Goal: Communication & Community: Share content

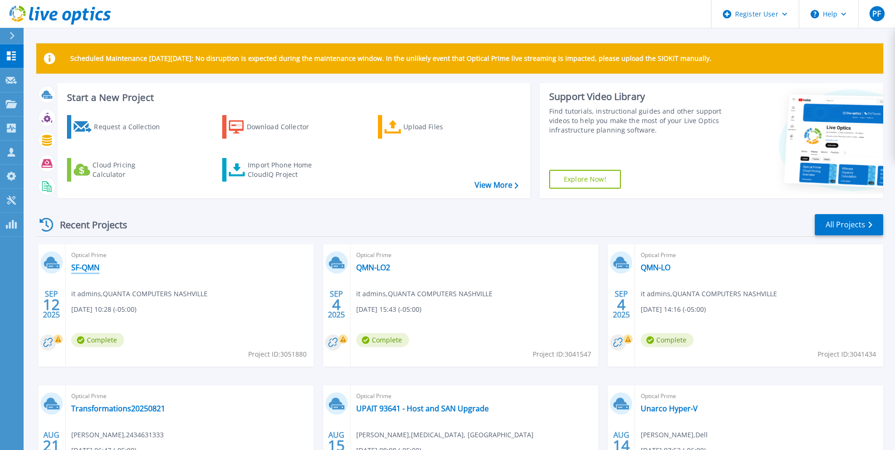
click at [85, 267] on link "SF-QMN" at bounding box center [85, 267] width 28 height 9
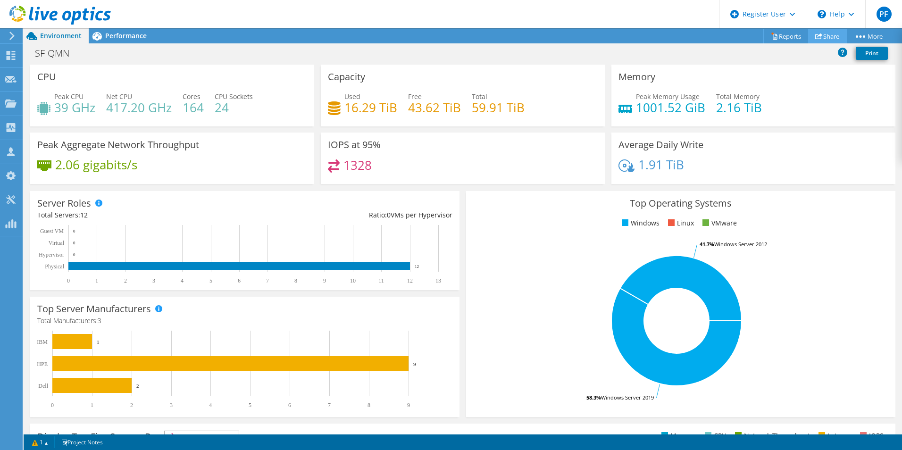
click at [818, 38] on link "Share" at bounding box center [827, 36] width 39 height 15
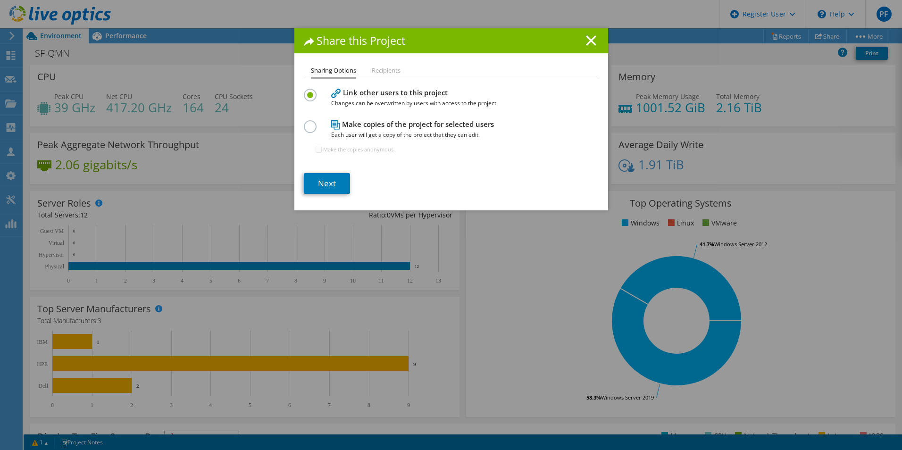
click at [319, 172] on section "Link other users to this project Changes can be overwritten by users with acces…" at bounding box center [451, 140] width 295 height 108
click at [318, 179] on link "Next" at bounding box center [327, 183] width 46 height 21
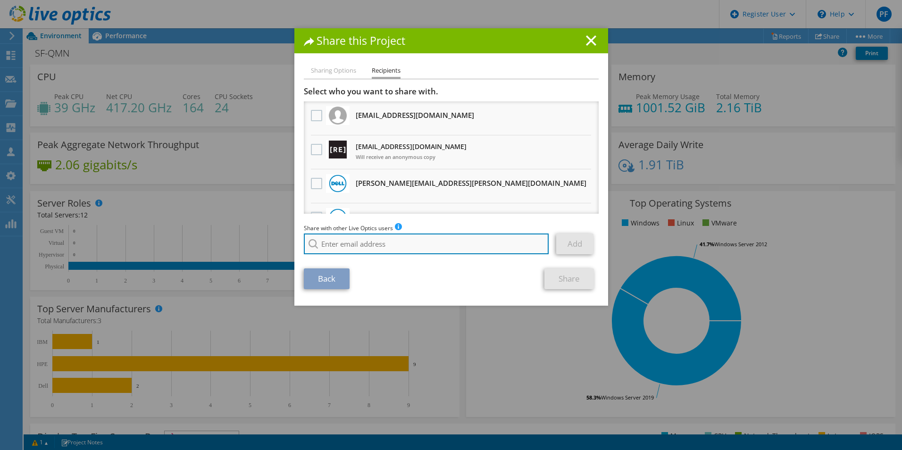
click at [383, 246] on input "search" at bounding box center [426, 243] width 245 height 21
type input "[EMAIL_ADDRESS][DOMAIN_NAME]"
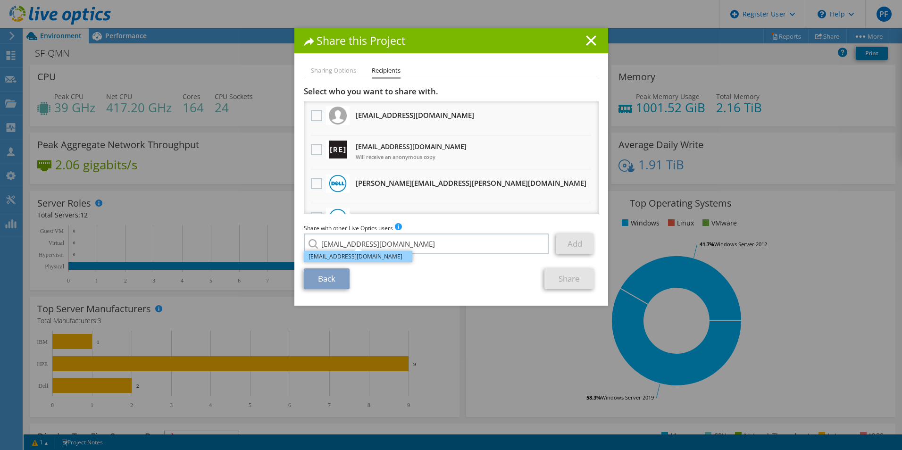
click at [368, 255] on li "[EMAIL_ADDRESS][DOMAIN_NAME]" at bounding box center [358, 256] width 108 height 11
click at [567, 244] on link "Add" at bounding box center [574, 243] width 37 height 21
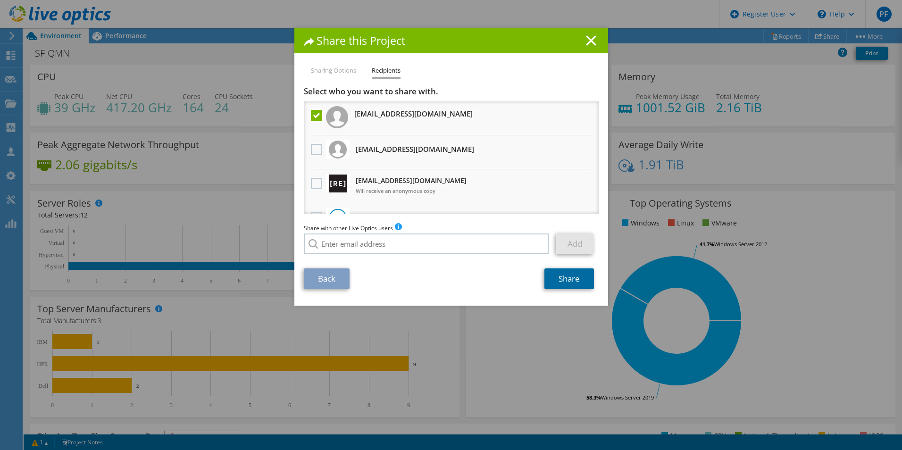
click at [556, 276] on link "Share" at bounding box center [569, 278] width 50 height 21
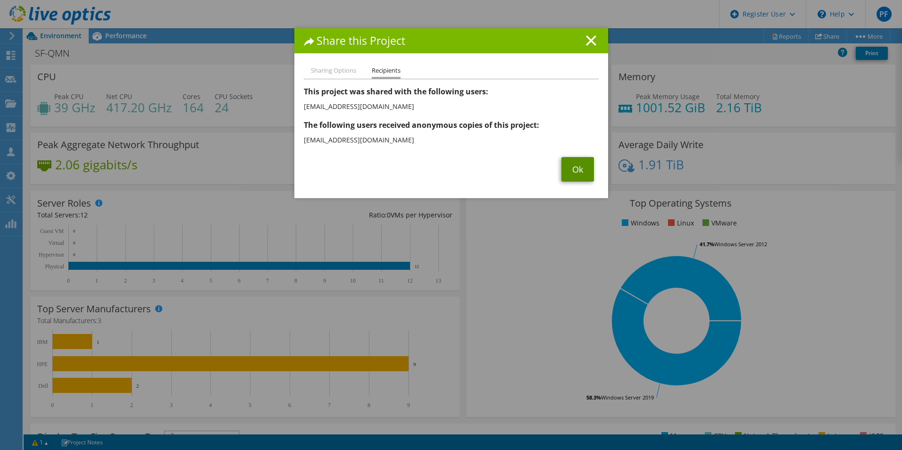
click at [566, 165] on link "Ok" at bounding box center [577, 169] width 33 height 25
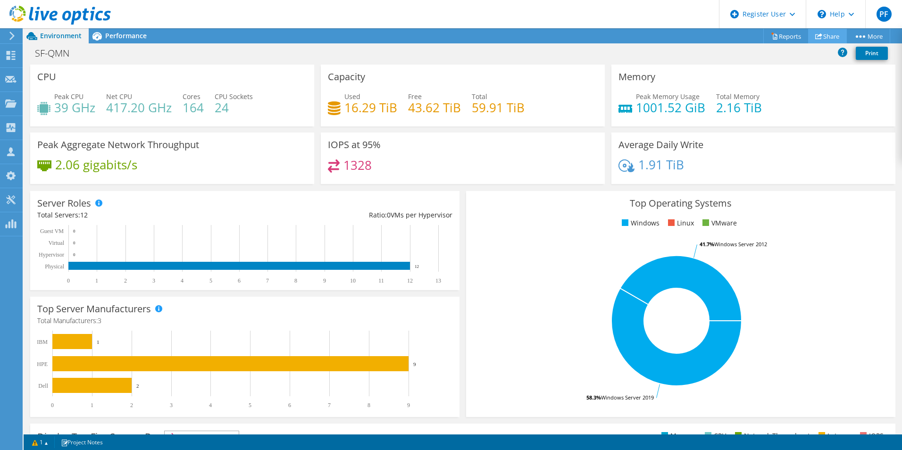
click at [820, 36] on link "Share" at bounding box center [827, 36] width 39 height 15
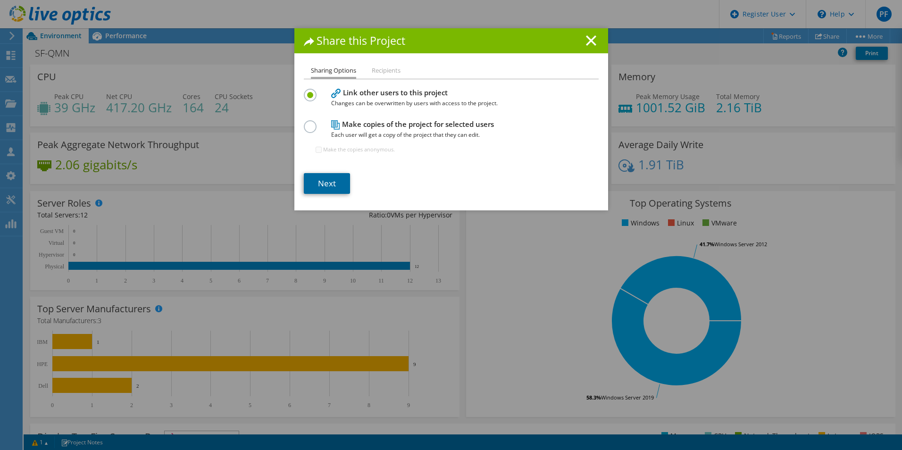
click at [325, 185] on link "Next" at bounding box center [327, 183] width 46 height 21
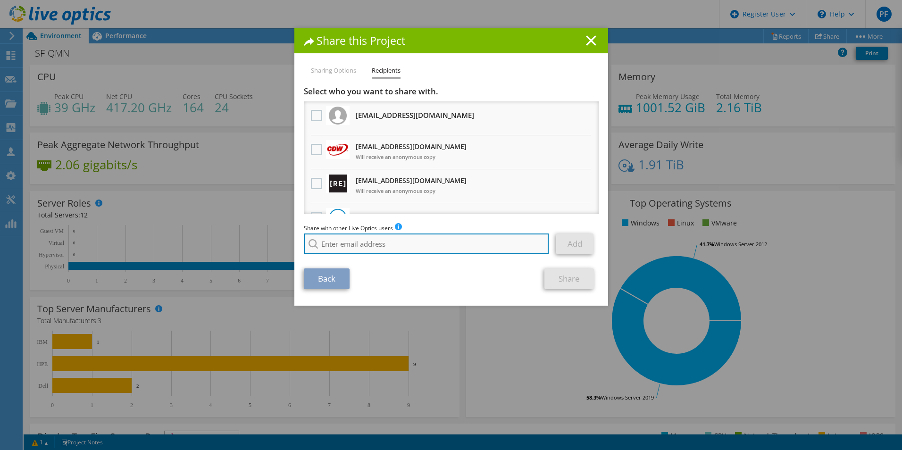
click at [366, 237] on input "search" at bounding box center [426, 243] width 245 height 21
type input "d"
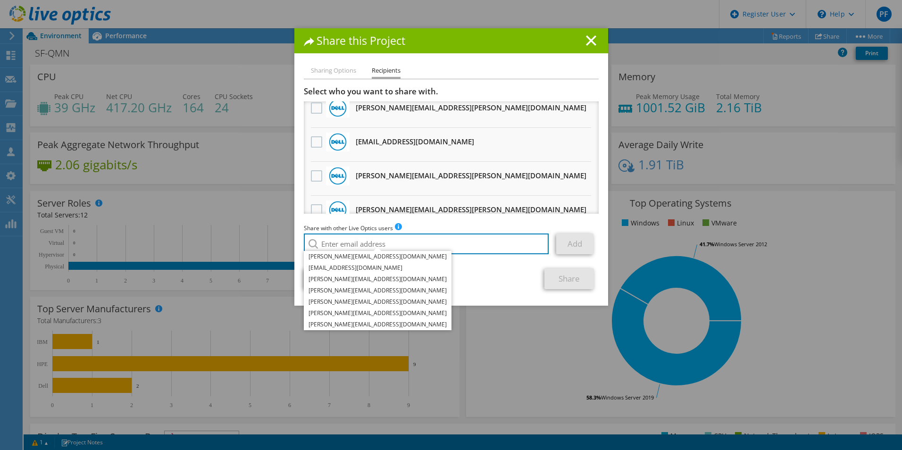
scroll to position [615, 0]
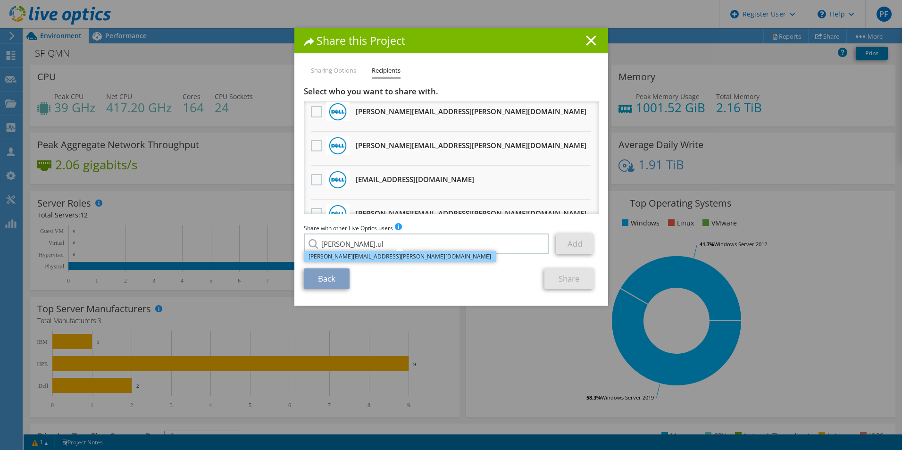
click at [339, 256] on li "[PERSON_NAME][EMAIL_ADDRESS][PERSON_NAME][DOMAIN_NAME]" at bounding box center [400, 256] width 192 height 11
type input "[PERSON_NAME][EMAIL_ADDRESS][PERSON_NAME][DOMAIN_NAME]"
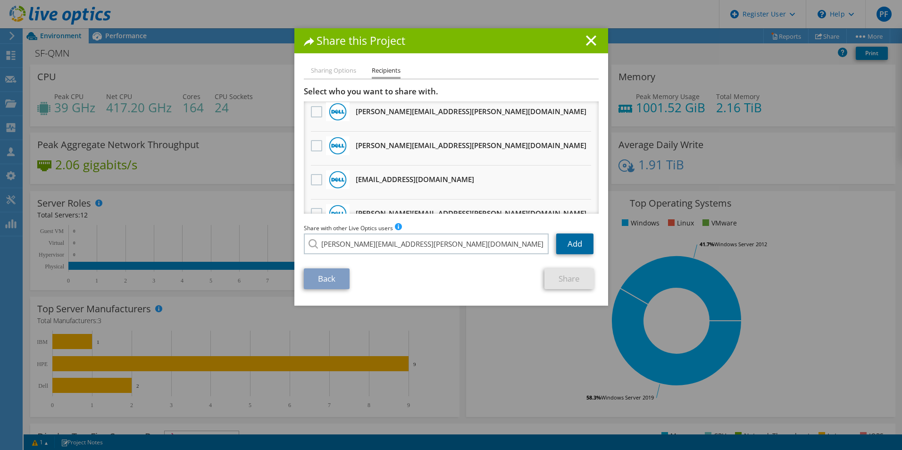
click at [571, 246] on link "Add" at bounding box center [574, 243] width 37 height 21
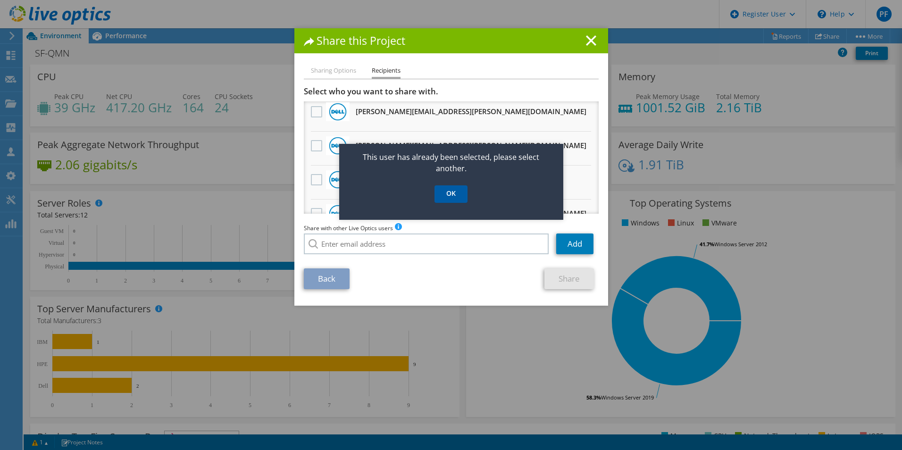
click at [447, 189] on link "OK" at bounding box center [450, 193] width 33 height 17
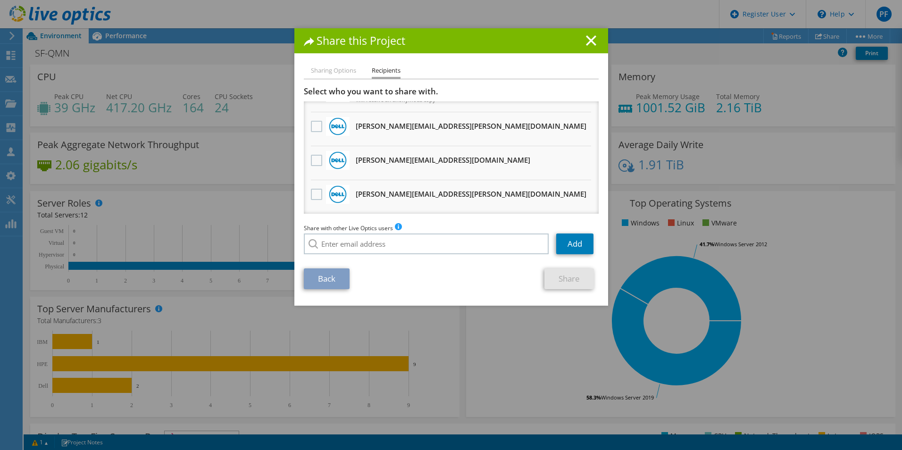
scroll to position [92, 0]
drag, startPoint x: 434, startPoint y: 138, endPoint x: 316, endPoint y: 125, distance: 118.1
click at [316, 125] on label at bounding box center [318, 125] width 14 height 11
click at [0, 0] on input "checkbox" at bounding box center [0, 0] width 0 height 0
click at [574, 285] on link "Share" at bounding box center [569, 278] width 50 height 21
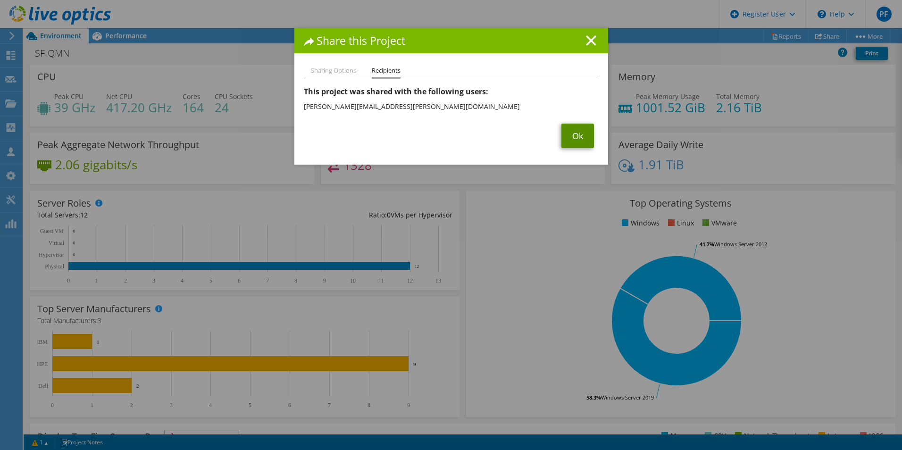
click at [576, 138] on link "Ok" at bounding box center [577, 136] width 33 height 25
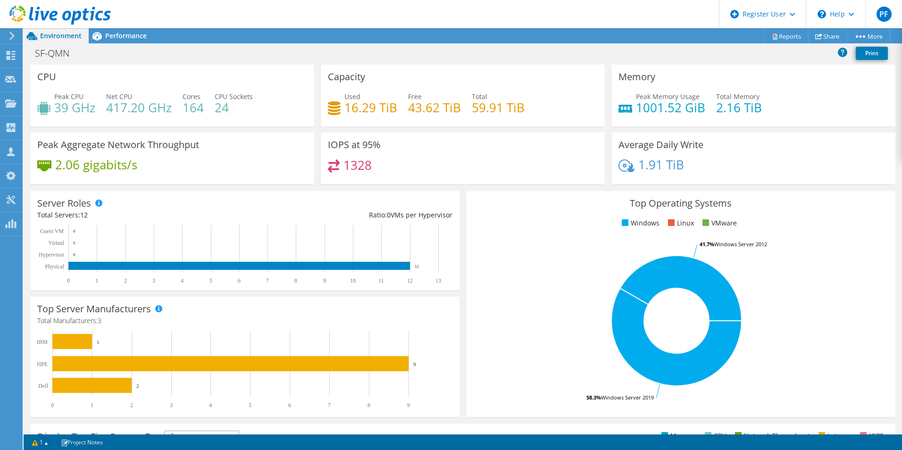
scroll to position [212, 0]
